Goal: Task Accomplishment & Management: Manage account settings

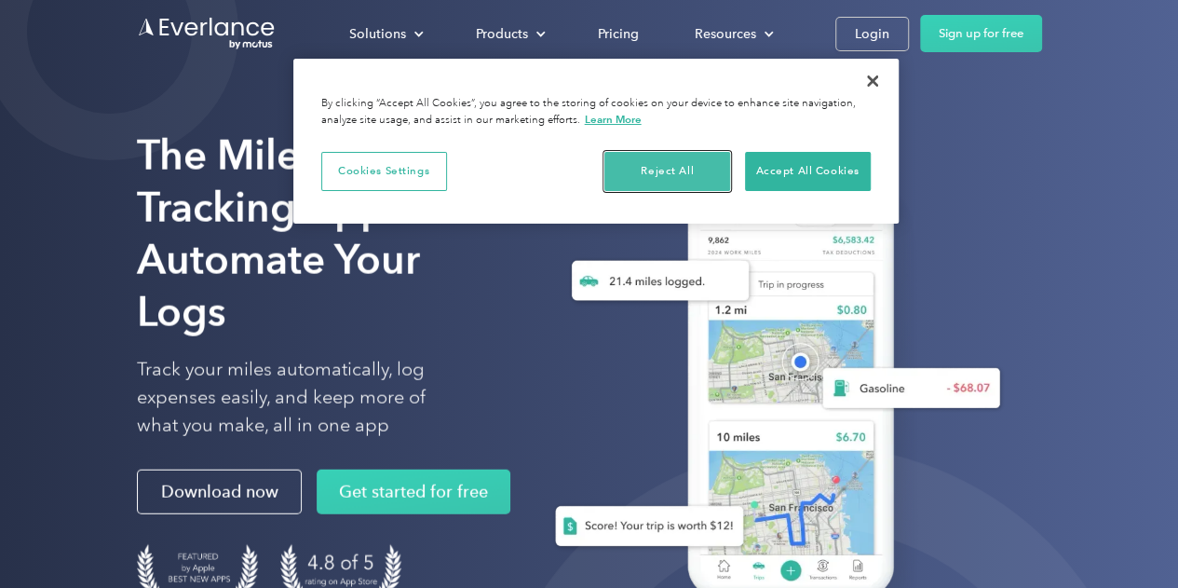
click at [678, 168] on button "Reject All" at bounding box center [667, 171] width 126 height 39
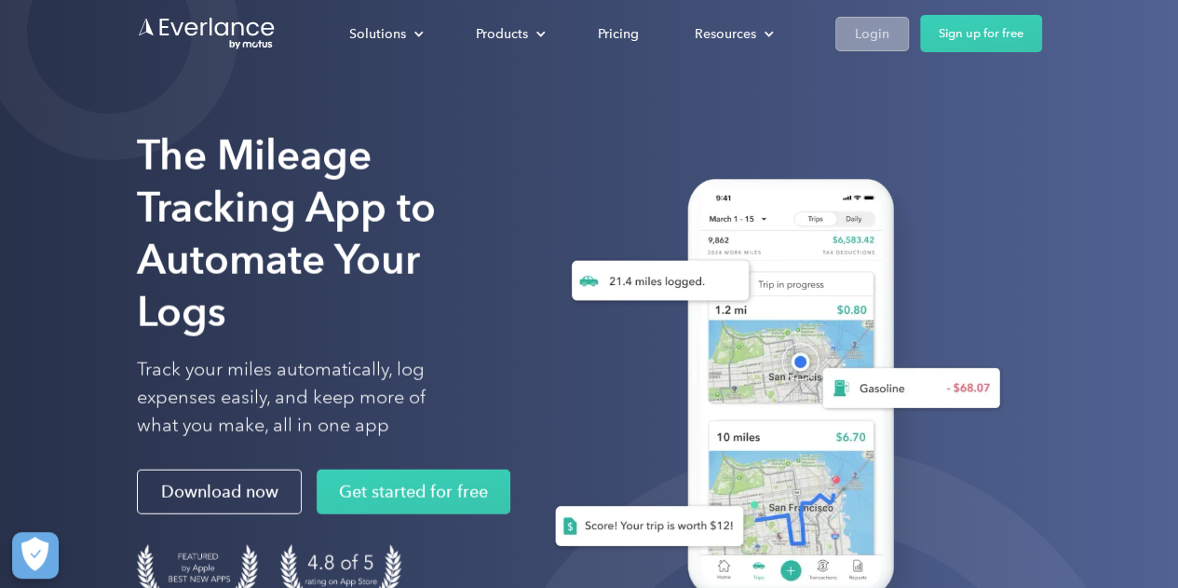
click at [863, 44] on div "Login" at bounding box center [872, 33] width 34 height 23
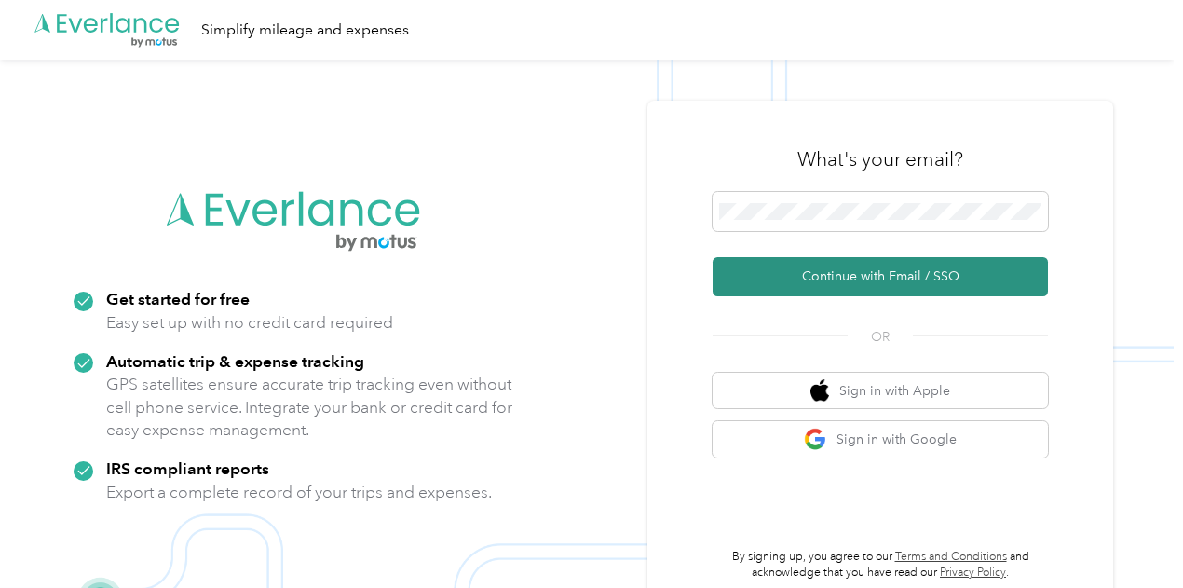
click at [943, 287] on button "Continue with Email / SSO" at bounding box center [880, 276] width 335 height 39
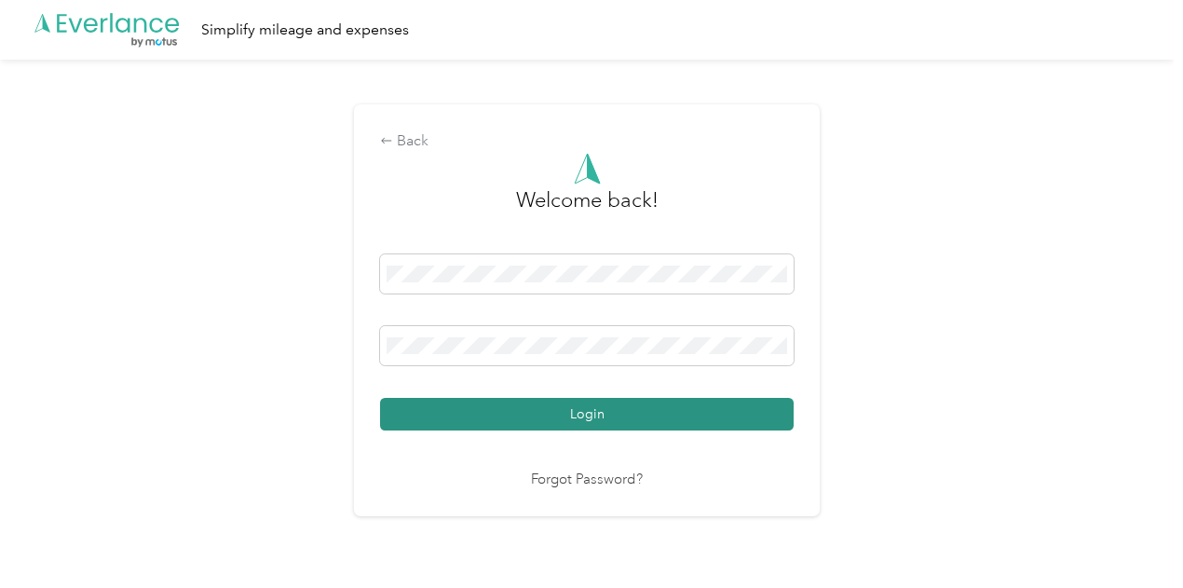
click at [646, 423] on button "Login" at bounding box center [587, 414] width 414 height 33
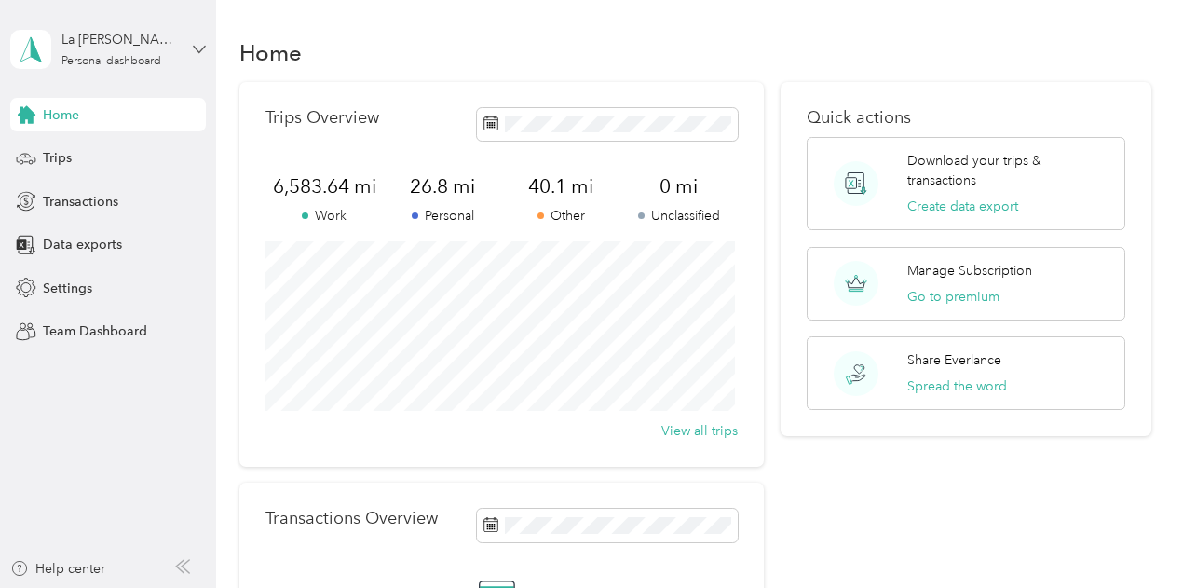
click at [201, 53] on icon at bounding box center [199, 49] width 13 height 13
click at [90, 286] on span "Settings" at bounding box center [67, 288] width 49 height 20
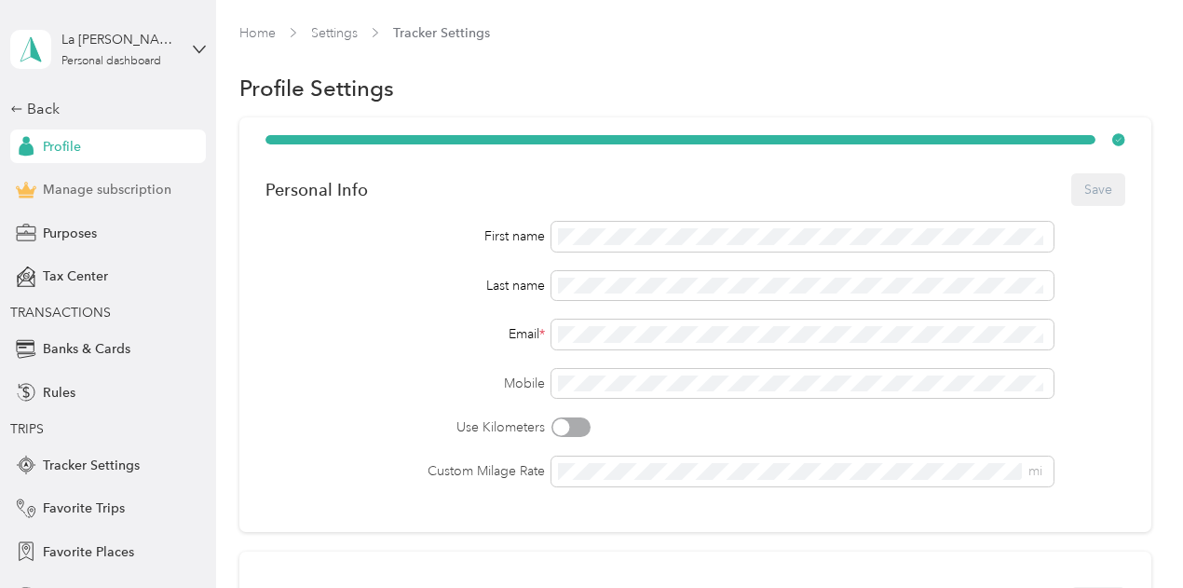
click at [136, 193] on span "Manage subscription" at bounding box center [107, 190] width 129 height 20
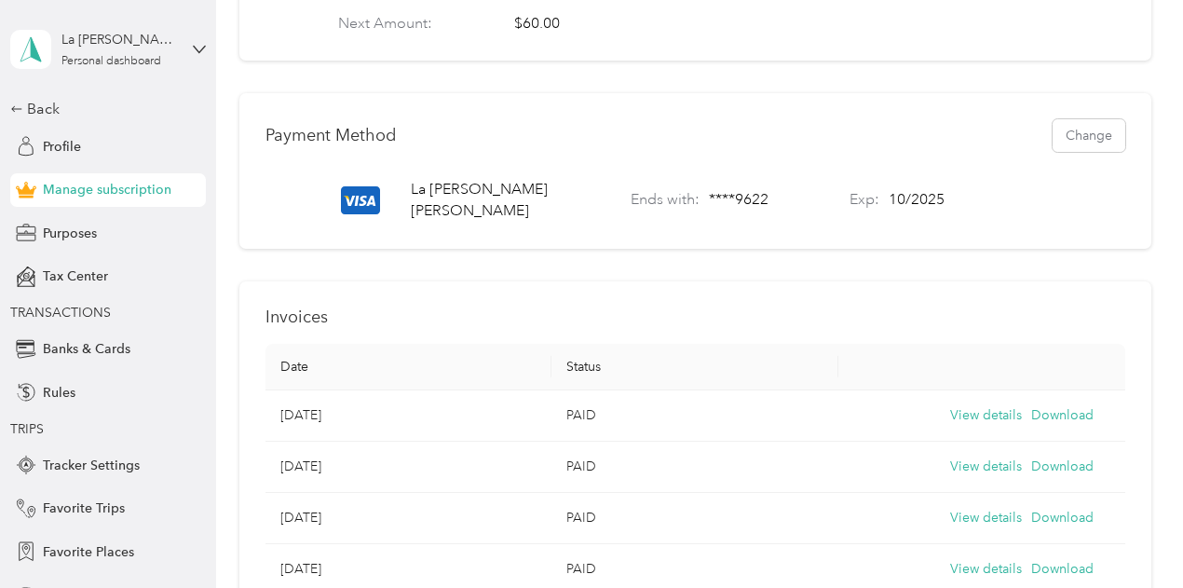
scroll to position [572, 0]
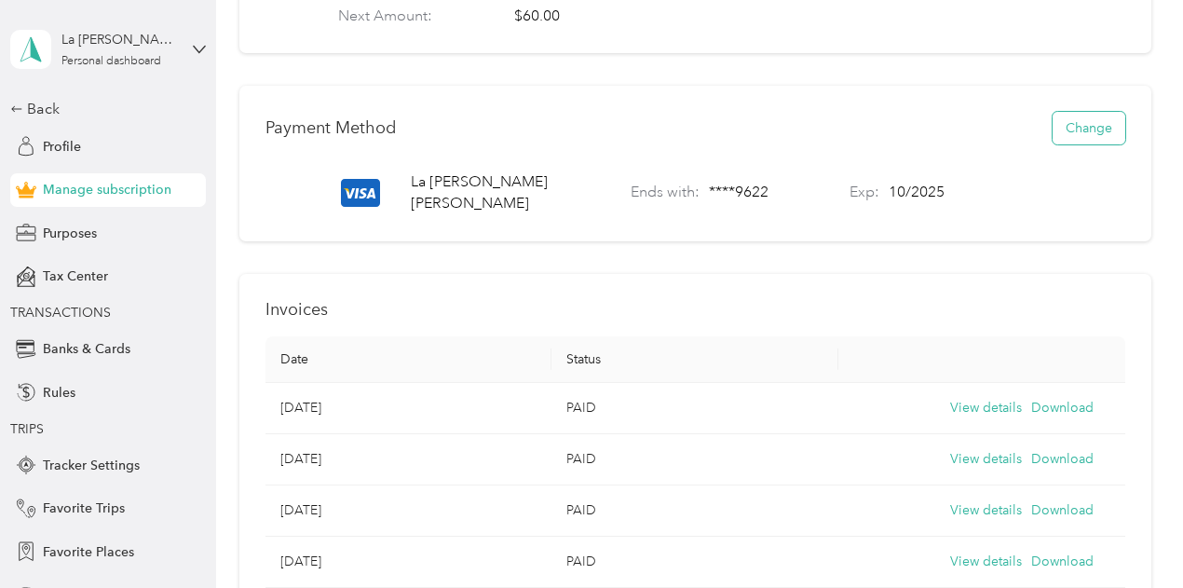
click at [1077, 139] on button "Change" at bounding box center [1089, 128] width 73 height 33
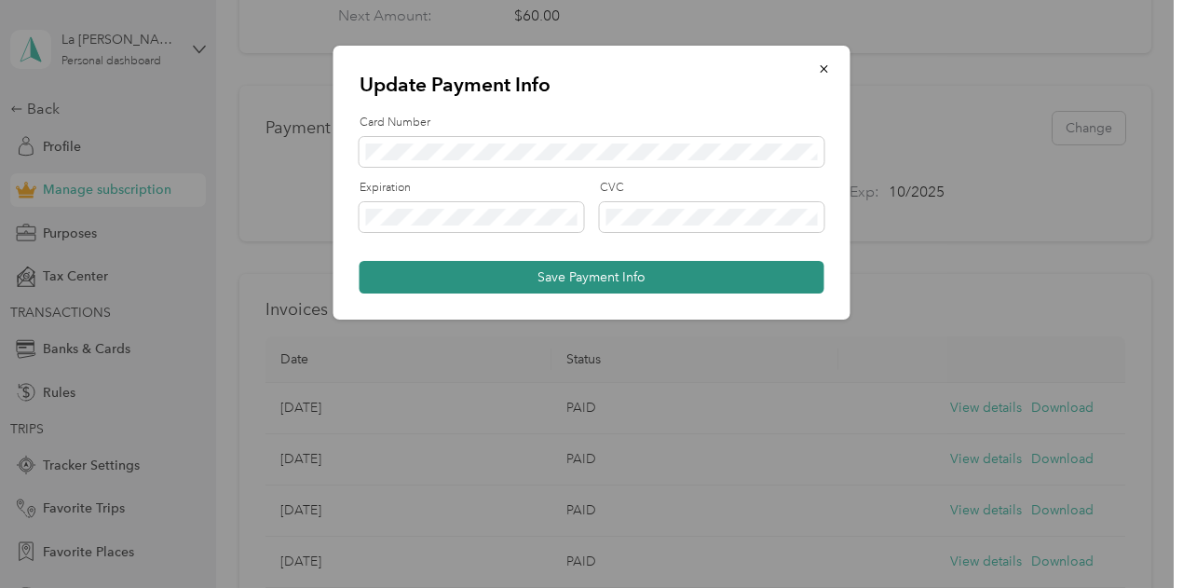
click at [630, 285] on button "Save Payment Info" at bounding box center [592, 277] width 465 height 33
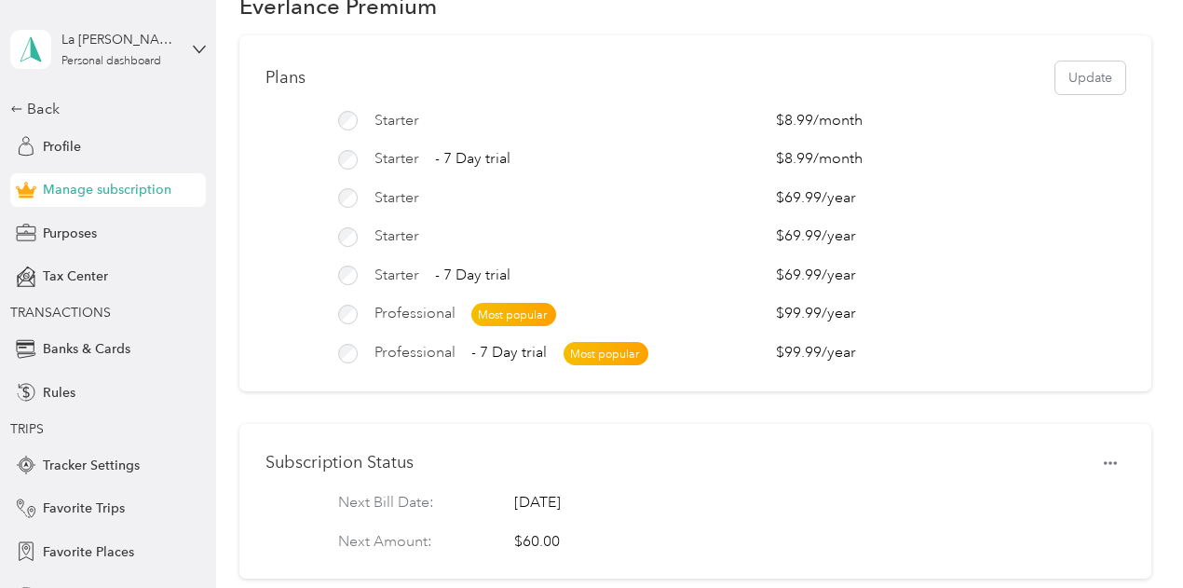
scroll to position [50, 0]
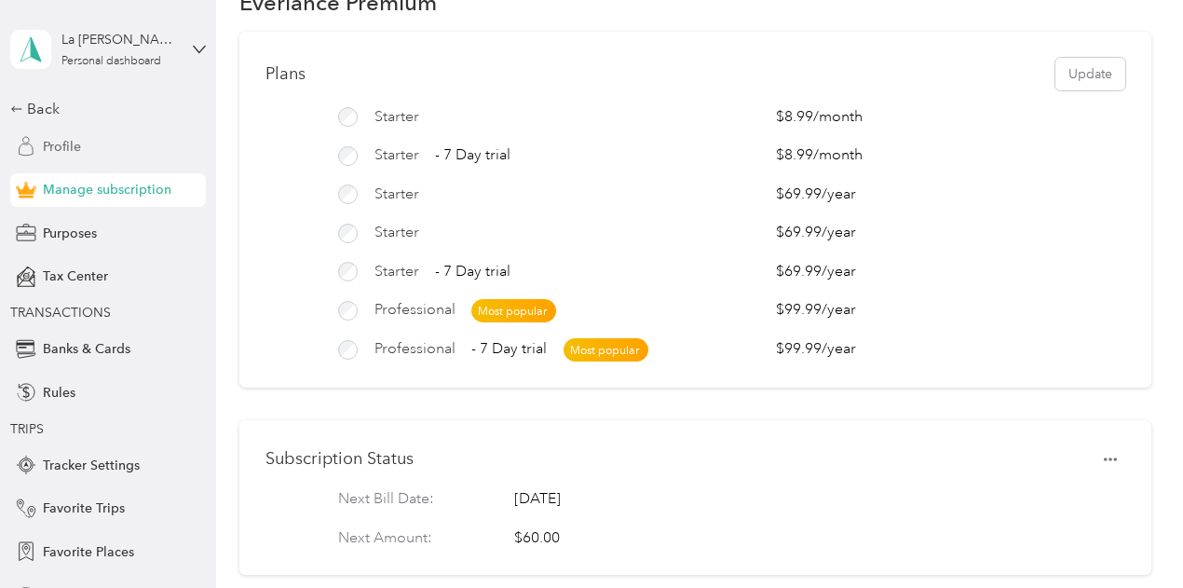
click at [66, 144] on span "Profile" at bounding box center [62, 147] width 38 height 20
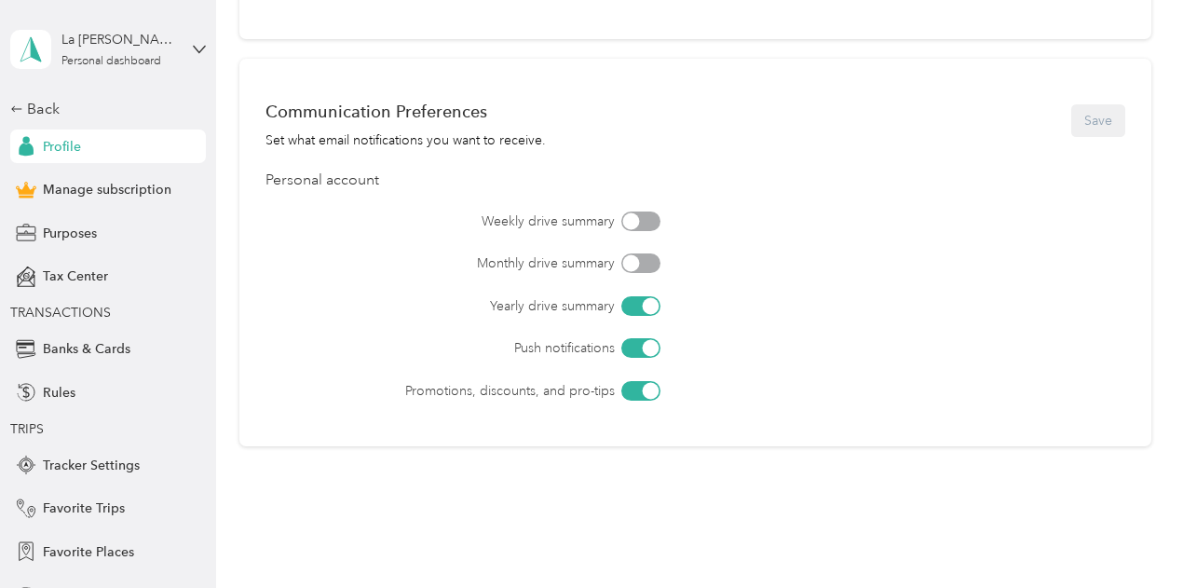
scroll to position [839, 0]
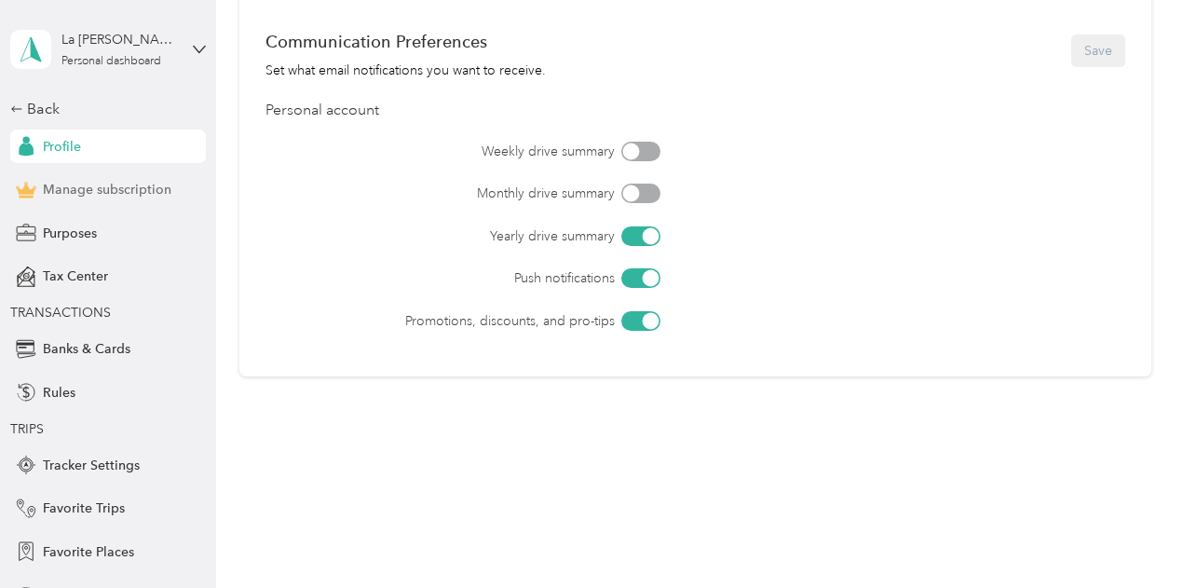
click at [133, 193] on span "Manage subscription" at bounding box center [107, 190] width 129 height 20
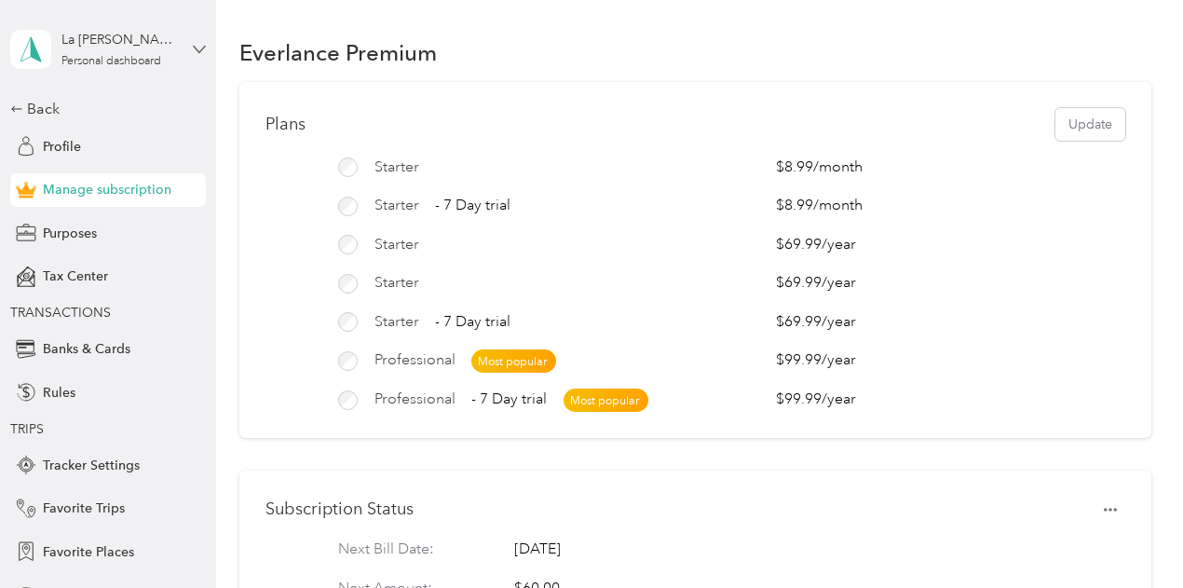
click at [193, 54] on icon at bounding box center [199, 49] width 13 height 13
click at [88, 154] on div "Log out" at bounding box center [56, 153] width 72 height 20
